Goal: Check status: Check status

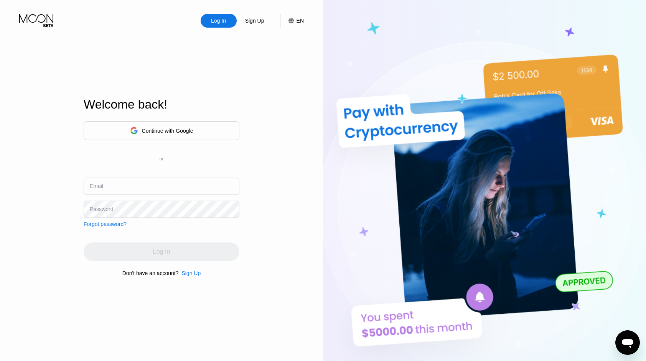
type input "[EMAIL_ADDRESS][DOMAIN_NAME]"
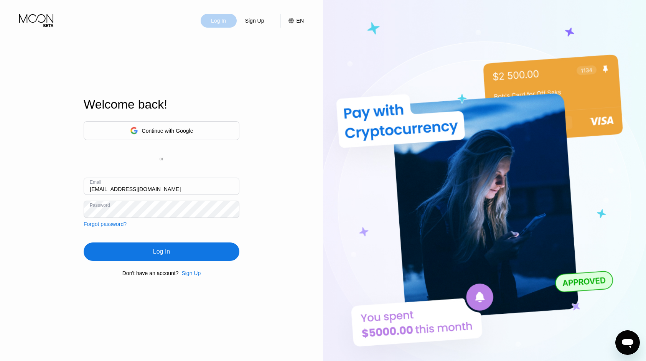
click at [227, 22] on div "Log In" at bounding box center [218, 21] width 17 height 8
click at [180, 248] on div "Log In" at bounding box center [162, 252] width 156 height 18
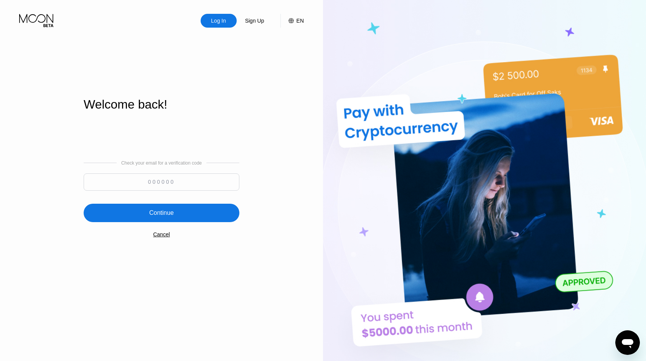
paste input "773313"
type input "773313"
click at [171, 213] on div "Continue" at bounding box center [161, 213] width 25 height 8
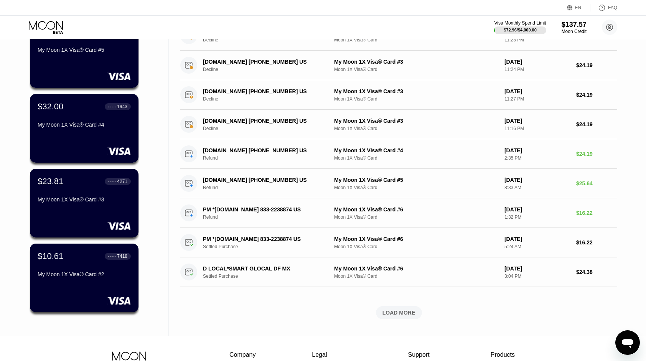
scroll to position [154, 0]
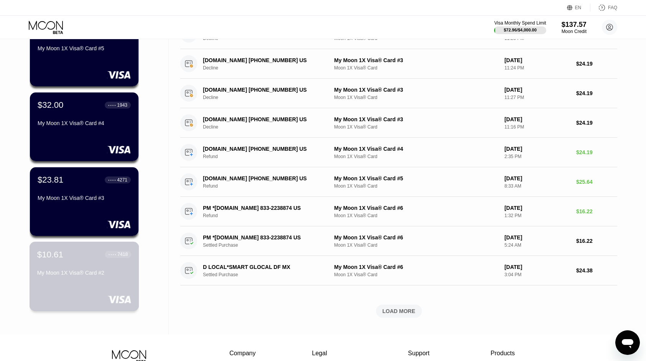
click at [61, 289] on div "$10.61 ● ● ● ● 7418 My Moon 1X Visa® Card #2" at bounding box center [85, 276] width 110 height 69
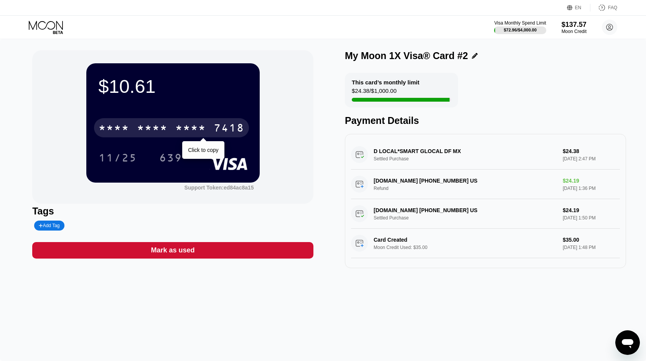
click at [189, 126] on div "* * * *" at bounding box center [190, 129] width 31 height 12
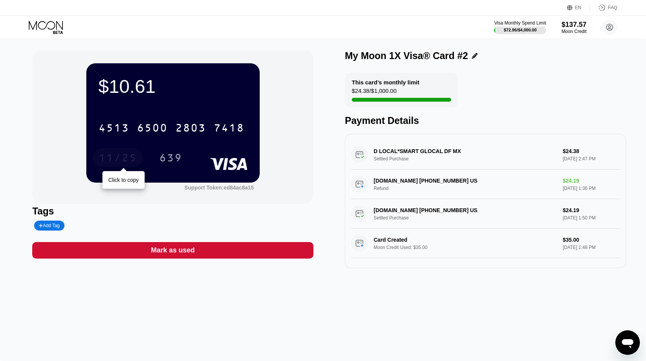
click at [118, 158] on div "11/25" at bounding box center [118, 159] width 38 height 12
click at [167, 159] on div "639" at bounding box center [170, 159] width 23 height 12
click at [51, 26] on icon at bounding box center [47, 27] width 36 height 13
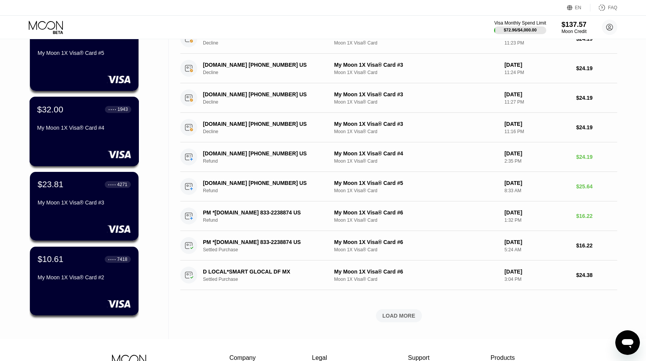
scroll to position [154, 0]
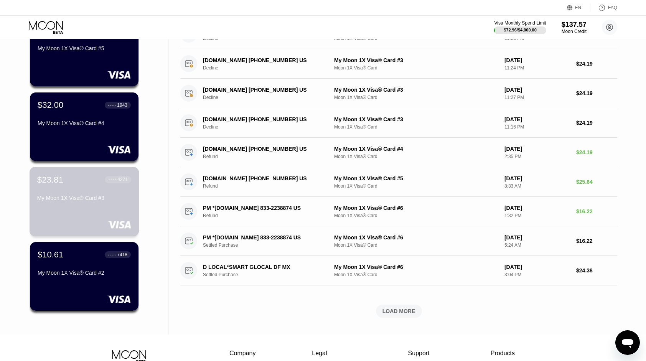
click at [77, 201] on div "My Moon 1X Visa® Card #3" at bounding box center [84, 198] width 94 height 6
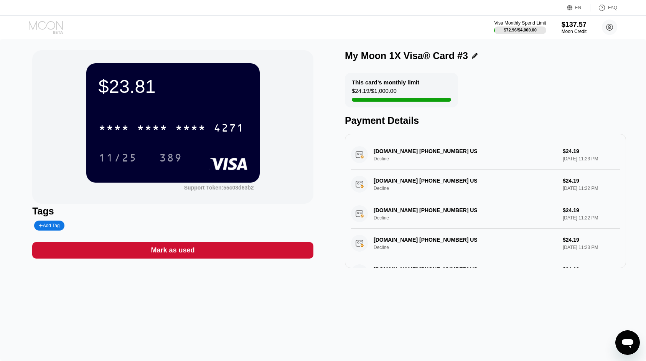
click at [39, 23] on icon at bounding box center [46, 25] width 34 height 9
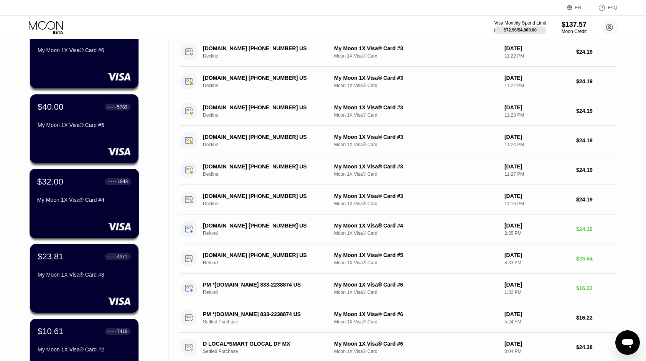
scroll to position [115, 0]
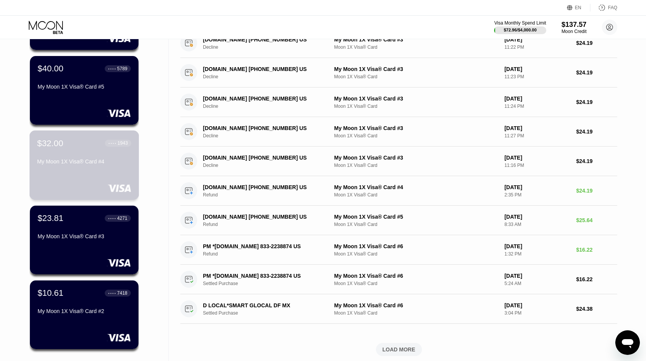
click at [107, 165] on div "My Moon 1X Visa® Card #4" at bounding box center [84, 161] width 94 height 6
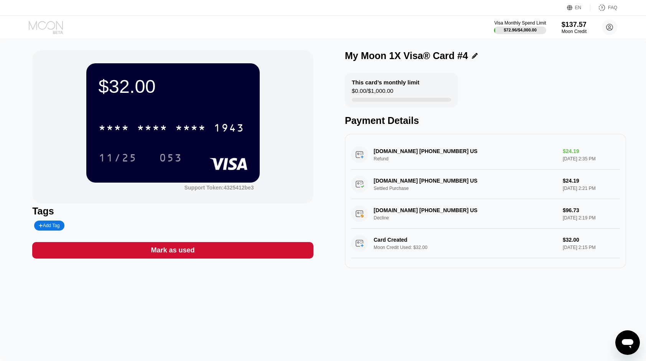
click at [53, 29] on icon at bounding box center [47, 27] width 36 height 13
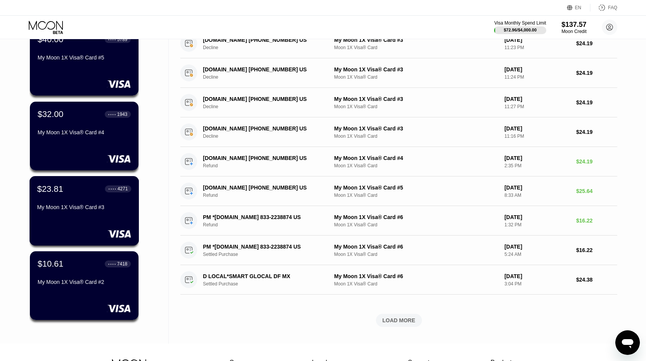
scroll to position [154, 0]
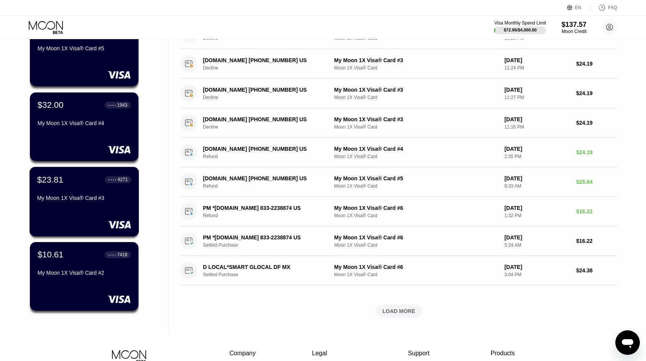
click at [89, 221] on div "$23.81 ● ● ● ● 4271 My Moon 1X Visa® Card #3" at bounding box center [85, 201] width 110 height 69
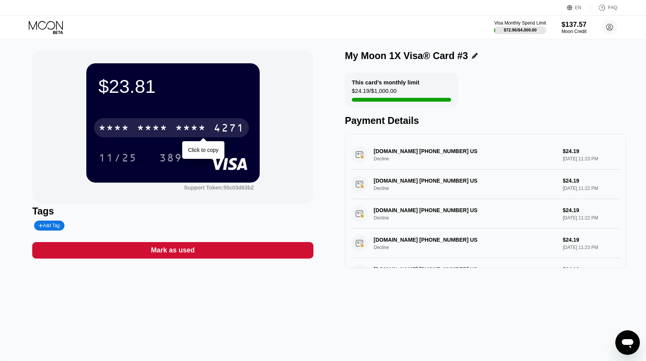
click at [180, 127] on div "* * * *" at bounding box center [190, 129] width 31 height 12
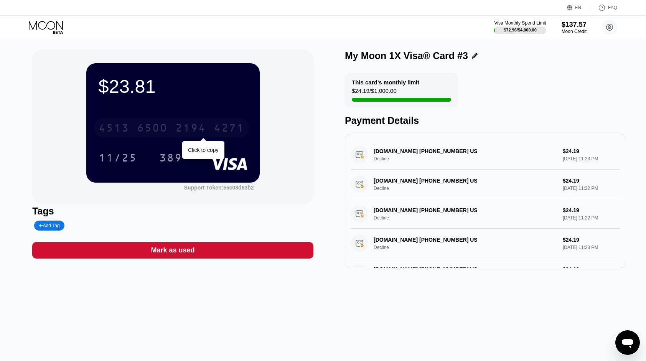
click at [108, 128] on div "4513" at bounding box center [114, 129] width 31 height 12
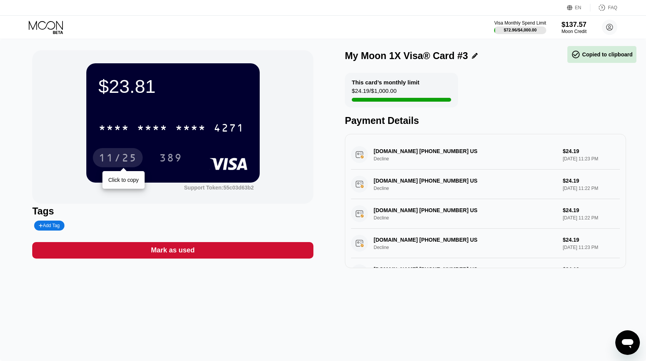
click at [114, 154] on div "11/25" at bounding box center [118, 157] width 50 height 19
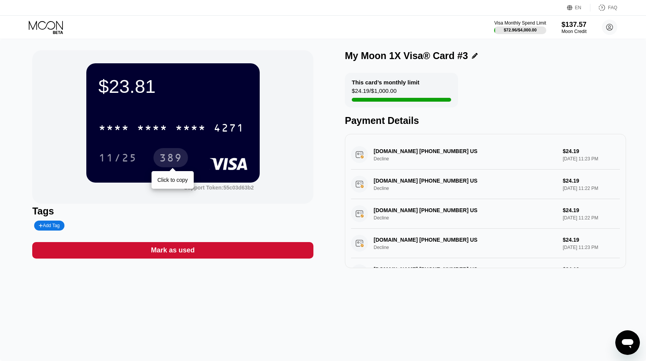
click at [162, 157] on div "389" at bounding box center [170, 159] width 23 height 12
